Goal: Information Seeking & Learning: Learn about a topic

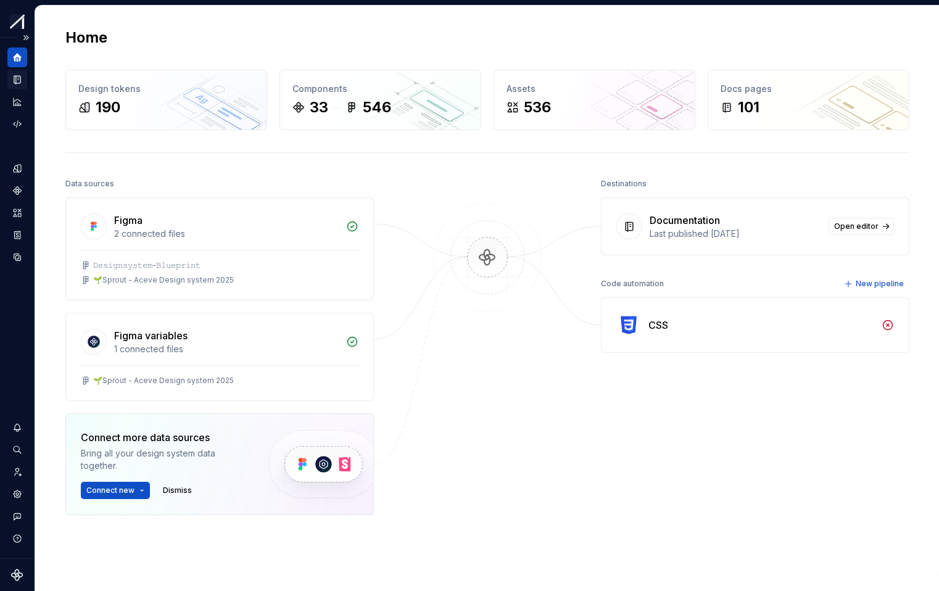
click at [16, 85] on div "Documentation" at bounding box center [17, 80] width 20 height 20
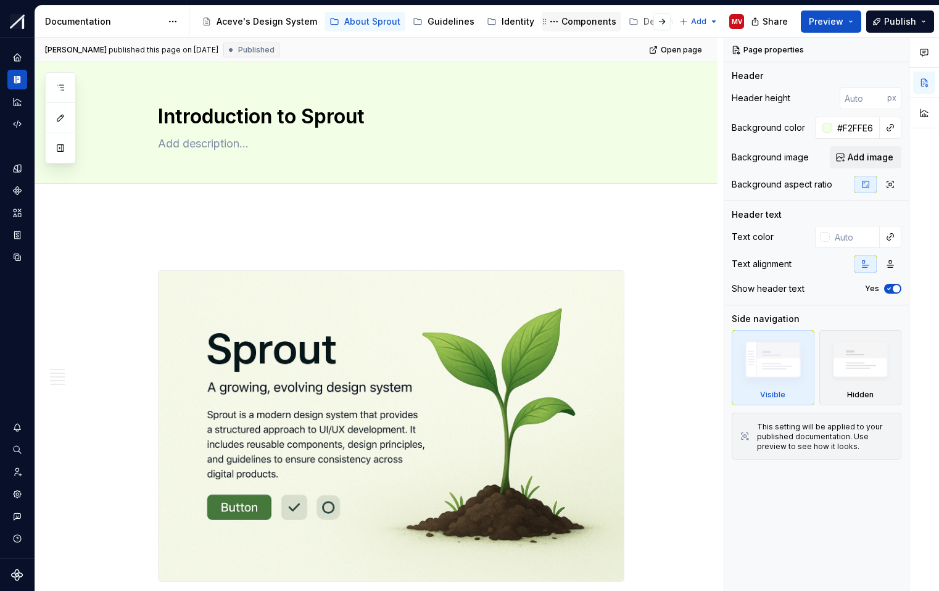
click at [569, 19] on div "Components" at bounding box center [588, 21] width 55 height 12
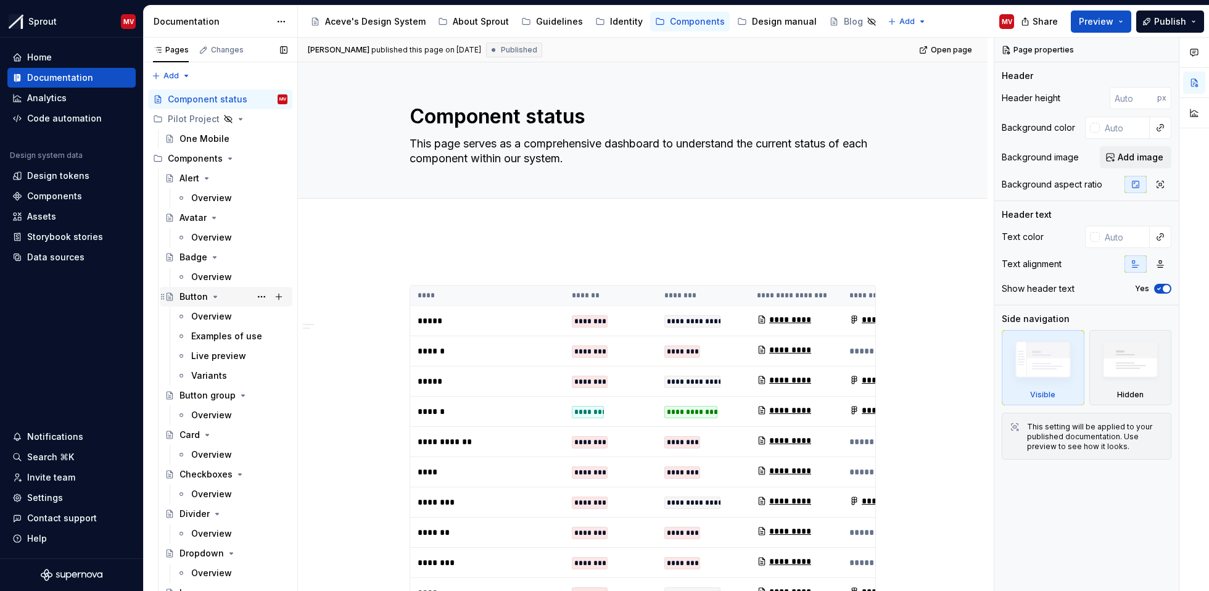
click at [190, 297] on div "Button" at bounding box center [193, 296] width 28 height 12
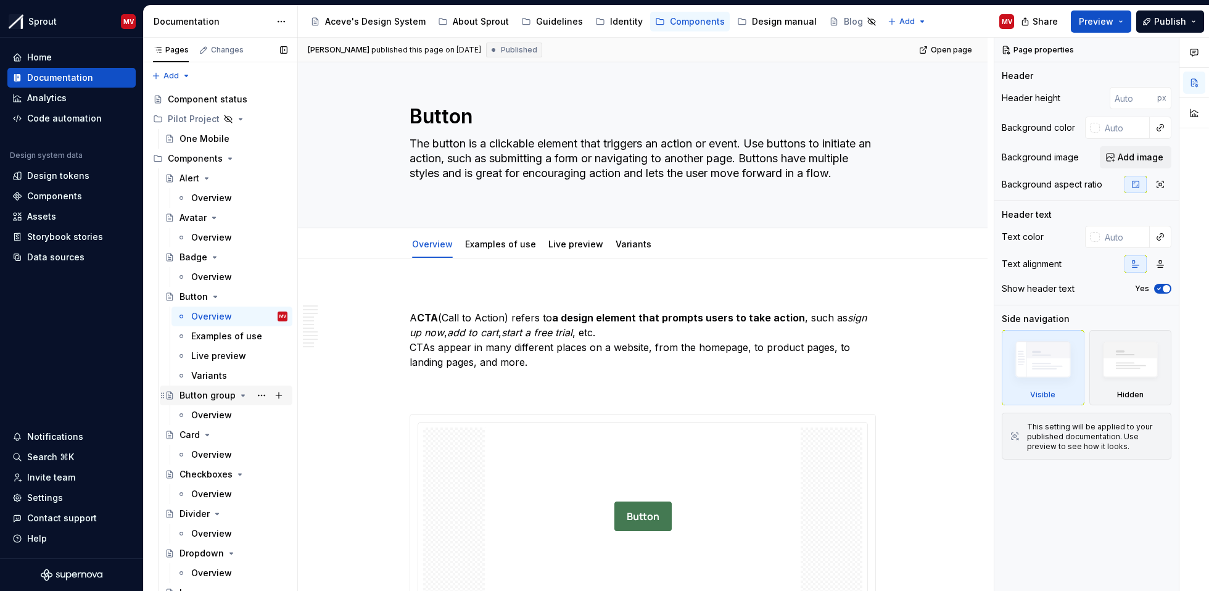
click at [208, 397] on div "Button group" at bounding box center [207, 395] width 56 height 12
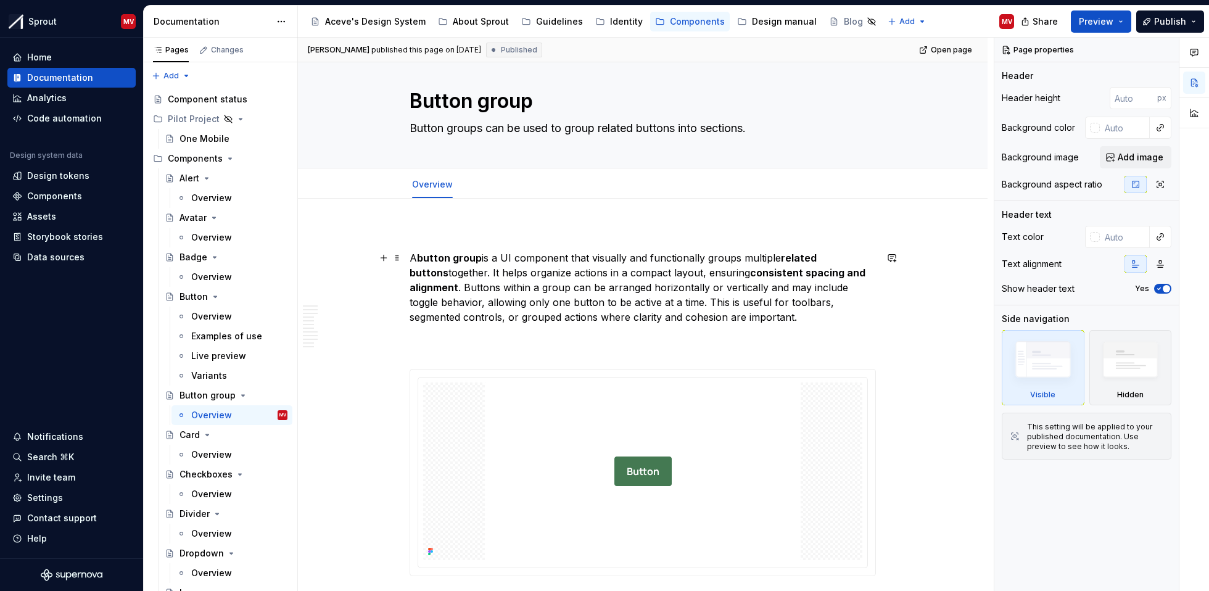
scroll to position [23, 0]
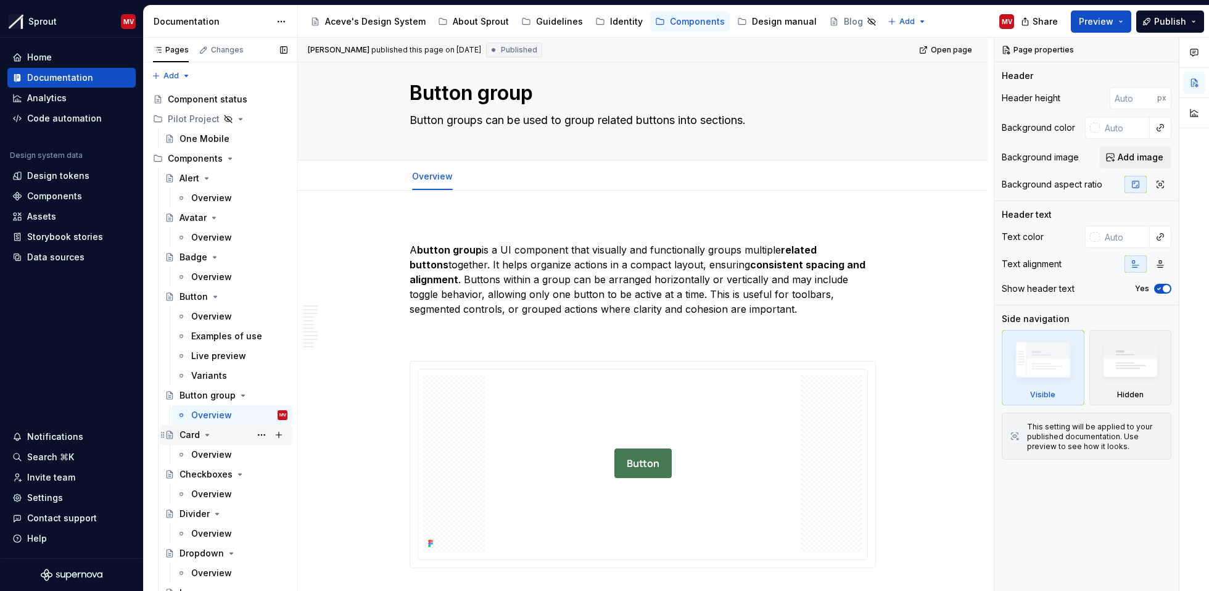
click at [191, 435] on div "Card" at bounding box center [189, 435] width 20 height 12
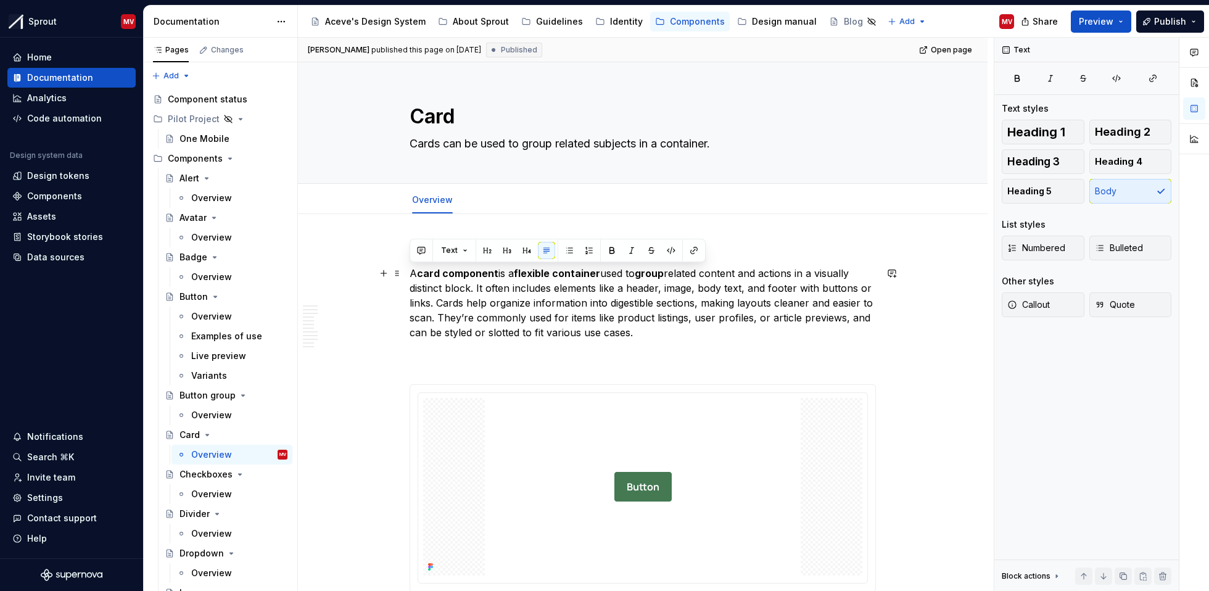
drag, startPoint x: 410, startPoint y: 271, endPoint x: 691, endPoint y: 337, distance: 288.2
click at [691, 337] on p "A card component is a flexible container used to group related content and acti…" at bounding box center [642, 318] width 466 height 104
click at [690, 337] on p "A card component is a flexible container used to group related content and acti…" at bounding box center [642, 318] width 466 height 104
click at [479, 19] on div "About Sprout" at bounding box center [481, 21] width 56 height 12
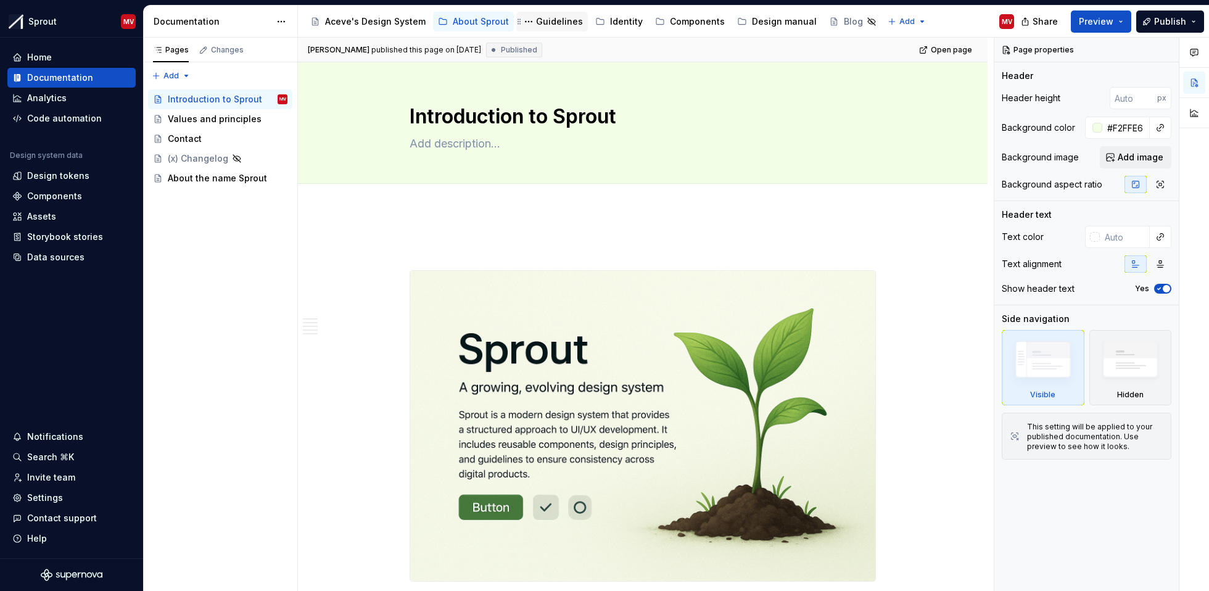
click at [548, 20] on div "Guidelines" at bounding box center [559, 21] width 47 height 12
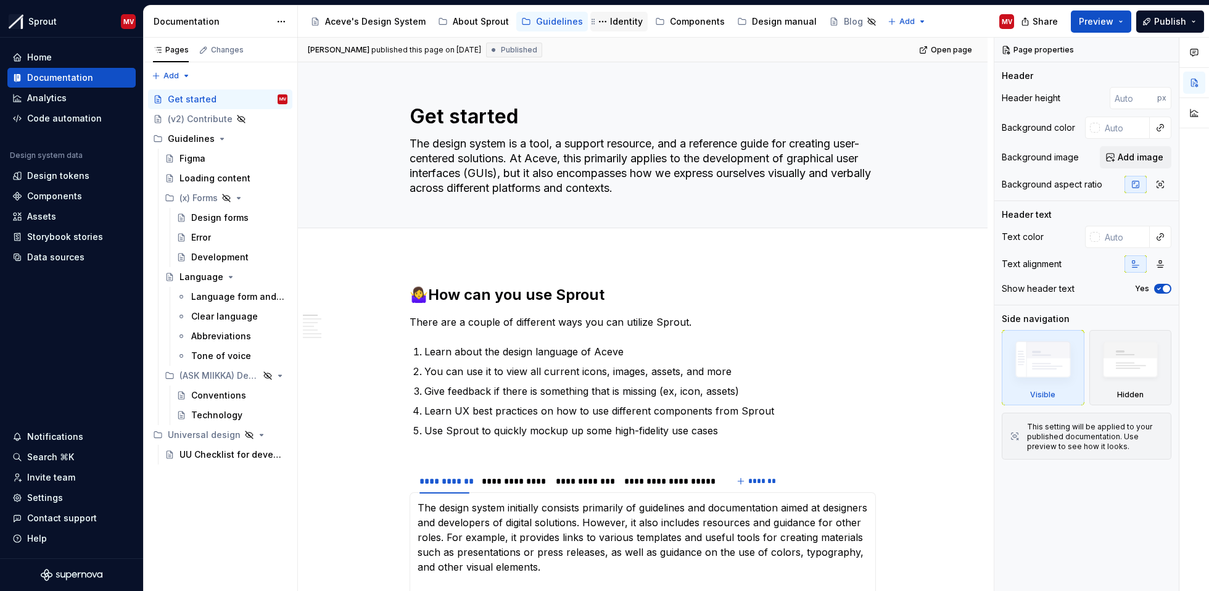
click at [610, 25] on div "Identity" at bounding box center [626, 21] width 33 height 12
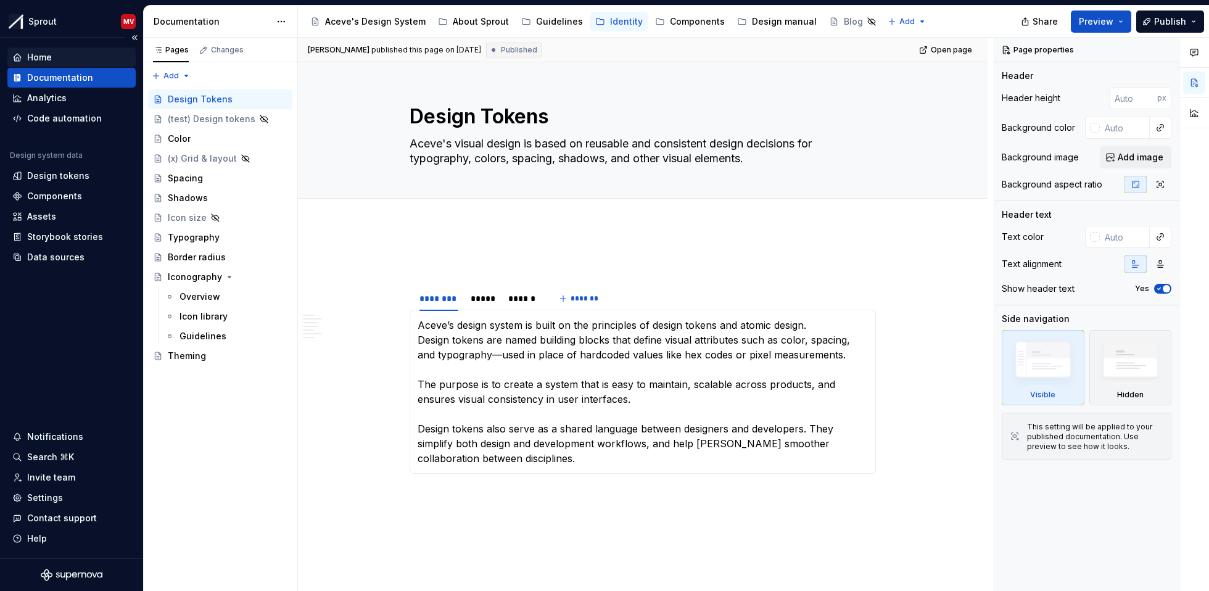
type textarea "*"
